Goal: Transaction & Acquisition: Subscribe to service/newsletter

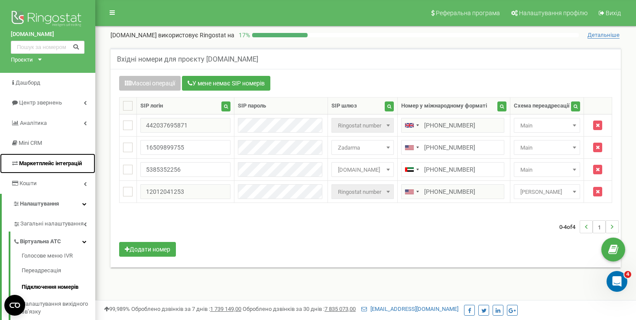
click at [66, 172] on link "Маркетплейс інтеграцій" at bounding box center [47, 163] width 95 height 20
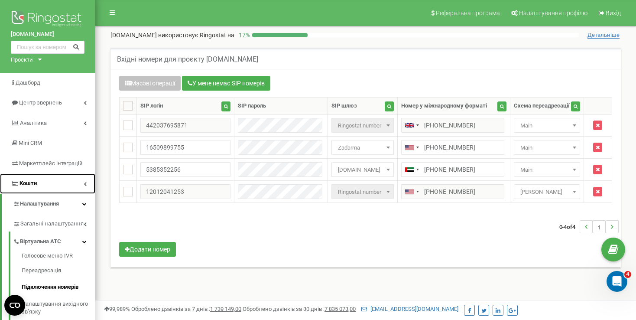
click at [58, 179] on link "Кошти" at bounding box center [47, 183] width 95 height 20
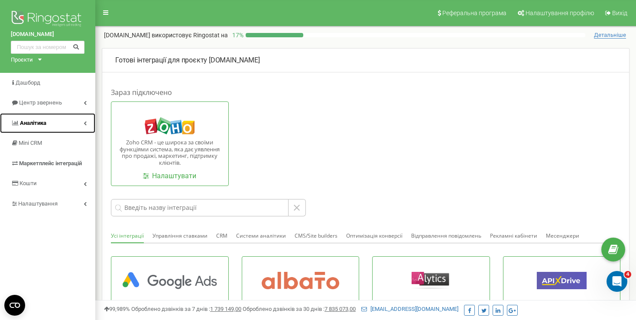
click at [44, 121] on span "Аналiтика" at bounding box center [33, 123] width 26 height 6
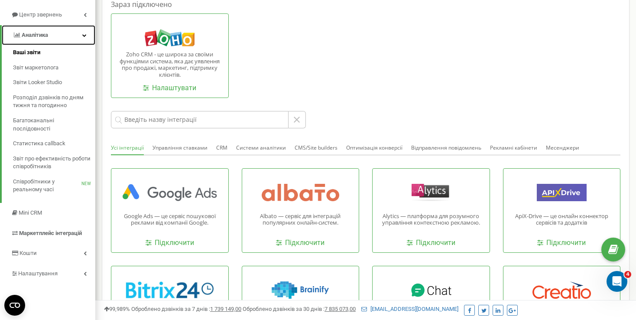
scroll to position [130, 0]
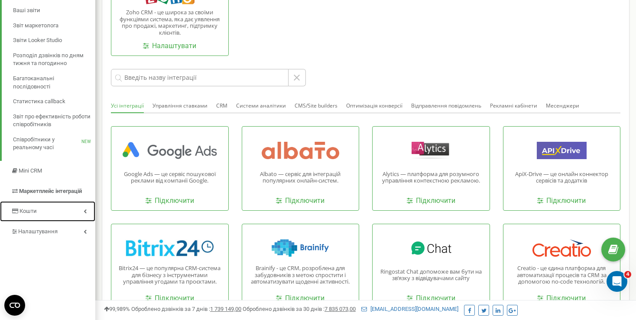
click at [55, 206] on link "Кошти" at bounding box center [47, 211] width 95 height 20
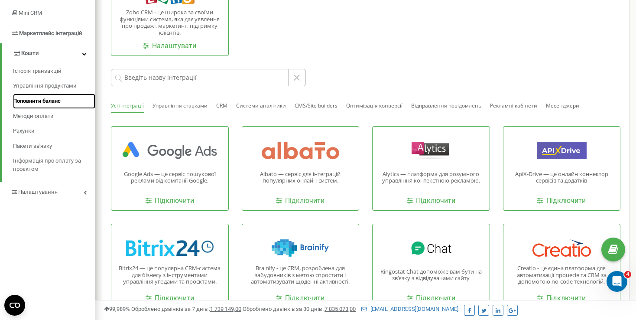
click at [37, 102] on span "Поповнити баланс" at bounding box center [37, 101] width 48 height 8
click at [37, 98] on span "Поповнити баланс" at bounding box center [37, 101] width 48 height 8
click at [52, 100] on span "Поповнити баланс" at bounding box center [37, 101] width 48 height 8
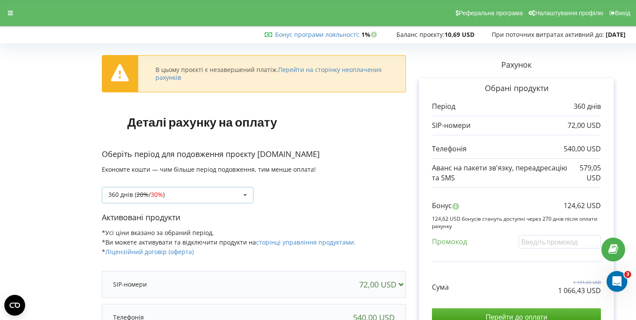
click at [186, 195] on div "360 днів ( 20% / 30% ) Поповнити баланс без подовження 20% / 30% )" at bounding box center [178, 195] width 152 height 16
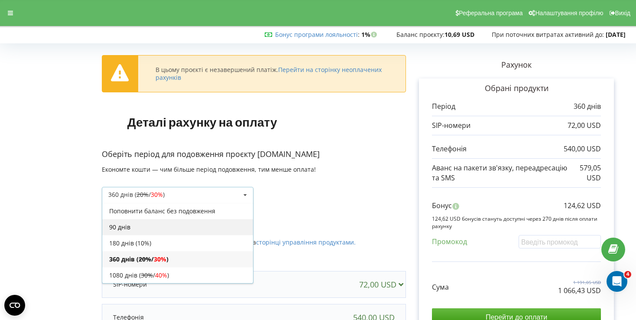
click at [172, 230] on div "90 днів" at bounding box center [177, 227] width 151 height 16
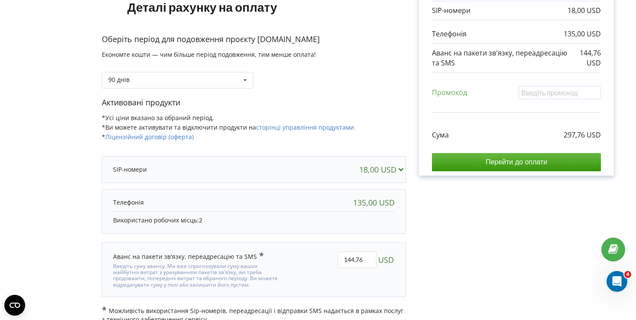
scroll to position [126, 0]
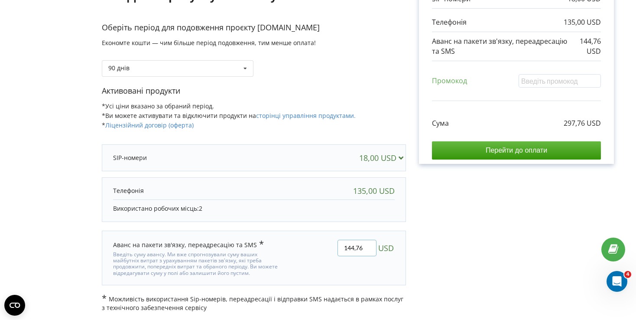
drag, startPoint x: 369, startPoint y: 249, endPoint x: 337, endPoint y: 250, distance: 31.6
click at [337, 250] on div "144,76 USD" at bounding box center [346, 257] width 110 height 49
type input "100"
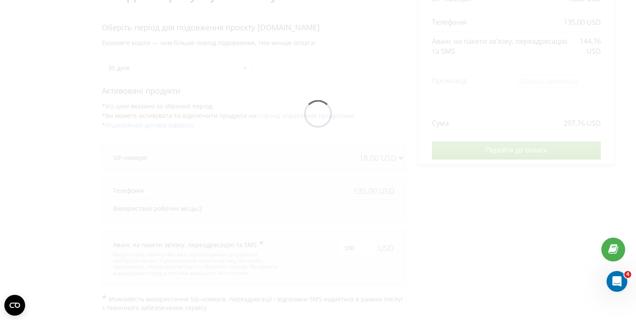
click at [474, 218] on div "В цьому проєкті є незавершений платіж. Перейти на сторінку неоплачених рахунків…" at bounding box center [318, 116] width 618 height 392
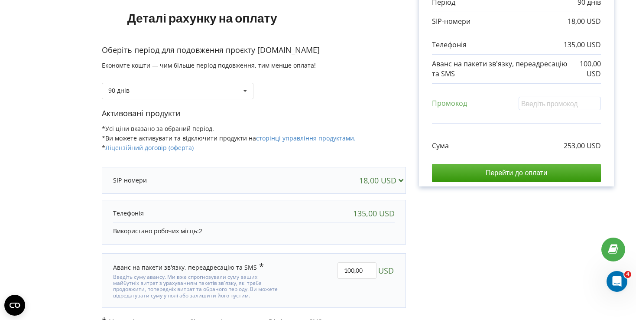
scroll to position [83, 0]
